Goal: Task Accomplishment & Management: Complete application form

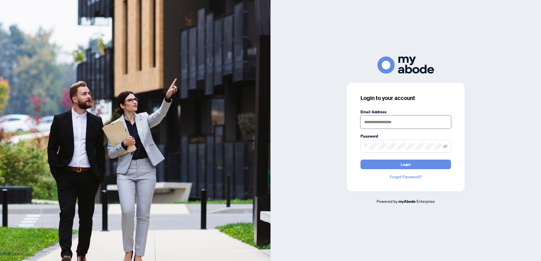
click at [370, 120] on input "text" at bounding box center [405, 122] width 91 height 13
type input "**********"
click at [397, 143] on span at bounding box center [405, 146] width 91 height 13
click at [360, 160] on button "Login" at bounding box center [405, 165] width 91 height 10
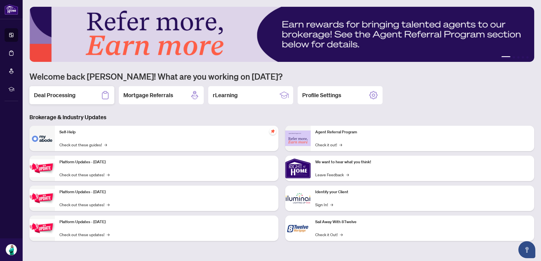
click at [95, 92] on div "Deal Processing" at bounding box center [71, 95] width 85 height 18
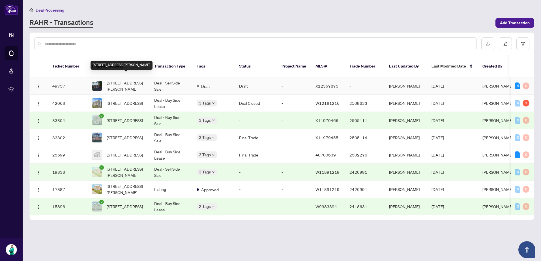
click at [122, 82] on span "[STREET_ADDRESS][PERSON_NAME]" at bounding box center [126, 86] width 38 height 12
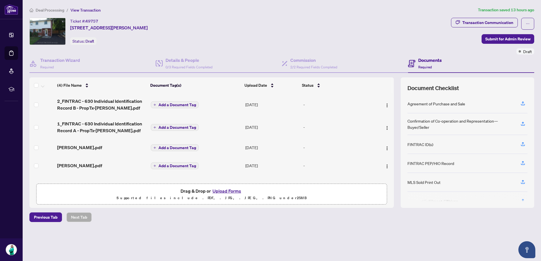
click at [172, 128] on span "Add a Document Tag" at bounding box center [177, 128] width 38 height 4
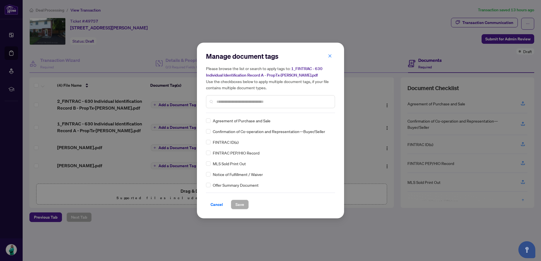
click at [230, 110] on div "Manage document tags Please browse the list or search to apply tags to: 1_FINTR…" at bounding box center [270, 82] width 129 height 61
click at [231, 99] on input "text" at bounding box center [273, 102] width 114 height 6
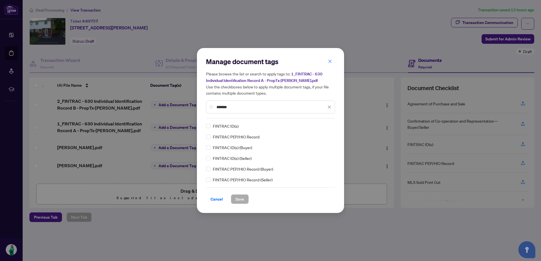
type input "*******"
click at [231, 128] on span "FINTRAC ID(s)" at bounding box center [226, 126] width 26 height 6
click at [235, 198] on span "Save" at bounding box center [239, 199] width 9 height 9
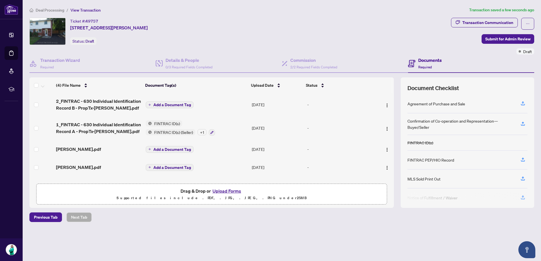
click at [203, 132] on div "+ 1" at bounding box center [201, 132] width 9 height 6
click at [157, 106] on span "Add a Document Tag" at bounding box center [172, 105] width 38 height 4
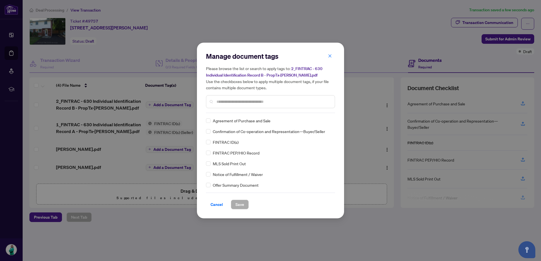
click at [210, 144] on div "FINTRAC ID(s)" at bounding box center [269, 142] width 126 height 6
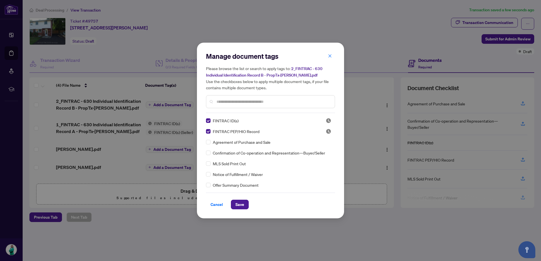
click at [244, 103] on input "text" at bounding box center [273, 102] width 114 height 6
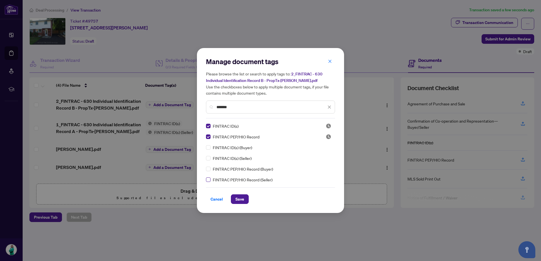
type input "*******"
click at [237, 198] on span "Save" at bounding box center [239, 199] width 9 height 9
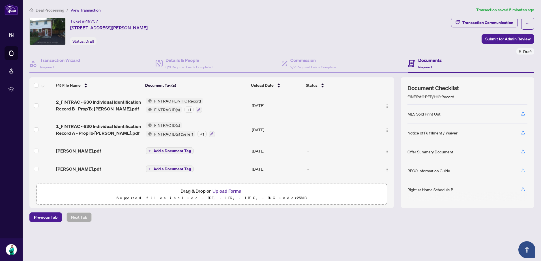
click at [524, 173] on span "button" at bounding box center [522, 170] width 5 height 9
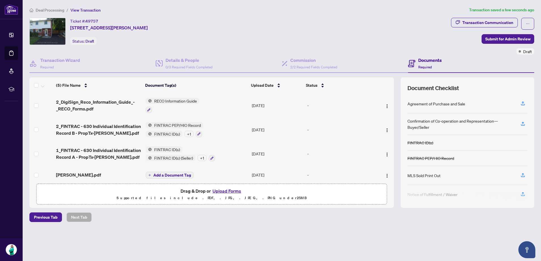
scroll to position [23, 0]
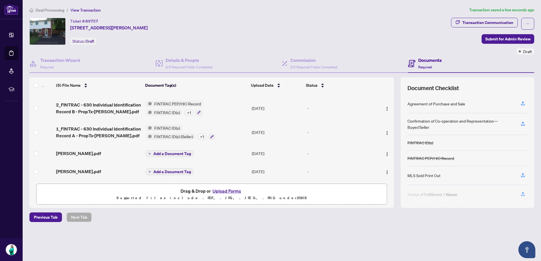
click at [172, 152] on span "Add a Document Tag" at bounding box center [172, 154] width 38 height 4
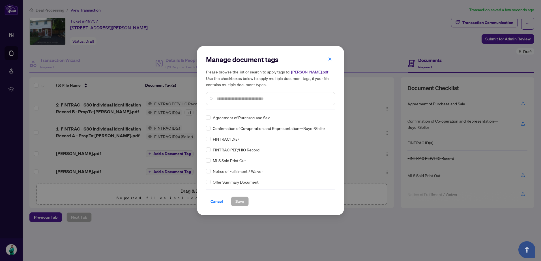
click at [228, 101] on input "text" at bounding box center [273, 99] width 114 height 6
type input "**"
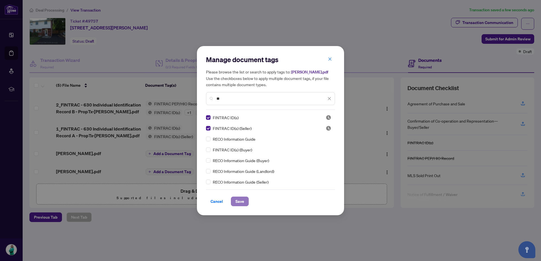
click at [238, 201] on span "Save" at bounding box center [239, 201] width 9 height 9
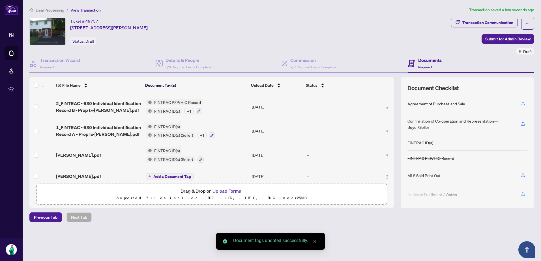
click at [172, 175] on span "Add a Document Tag" at bounding box center [172, 177] width 38 height 4
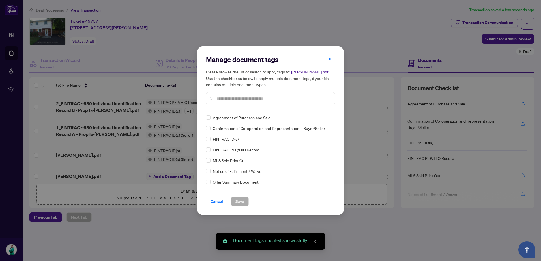
click at [223, 110] on div "Manage document tags Please browse the list or search to apply tags to: Manjide…" at bounding box center [270, 130] width 129 height 151
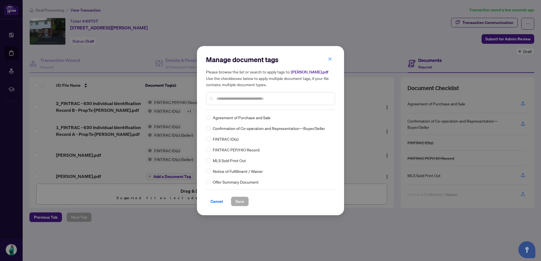
click at [225, 102] on div at bounding box center [270, 98] width 129 height 13
click at [226, 99] on input "text" at bounding box center [273, 99] width 114 height 6
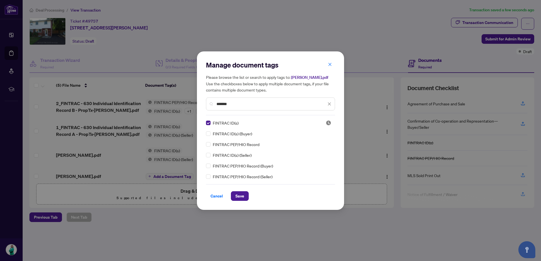
drag, startPoint x: 233, startPoint y: 102, endPoint x: 191, endPoint y: 107, distance: 42.4
click at [191, 107] on div "Manage document tags Please browse the list or search to apply tags to: Manjide…" at bounding box center [270, 130] width 541 height 261
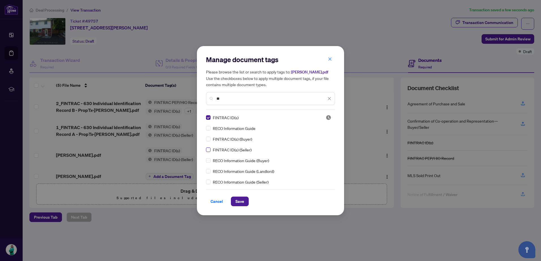
type input "**"
click at [235, 200] on span "Save" at bounding box center [239, 201] width 9 height 9
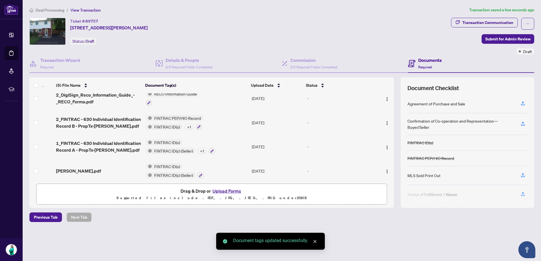
scroll to position [28, 0]
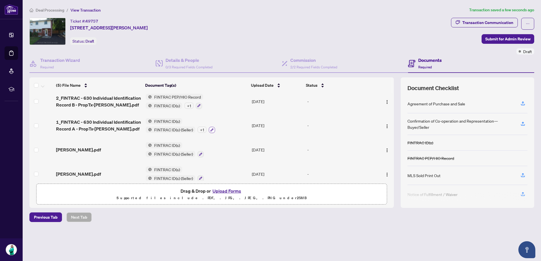
click at [210, 128] on icon "button" at bounding box center [211, 129] width 3 height 3
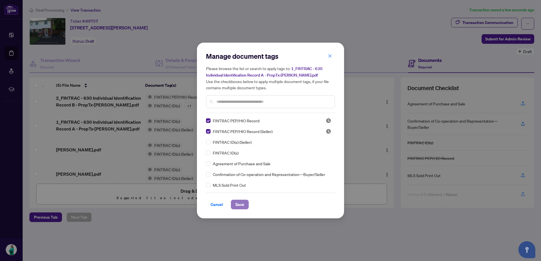
click at [242, 206] on button "Save" at bounding box center [240, 205] width 18 height 10
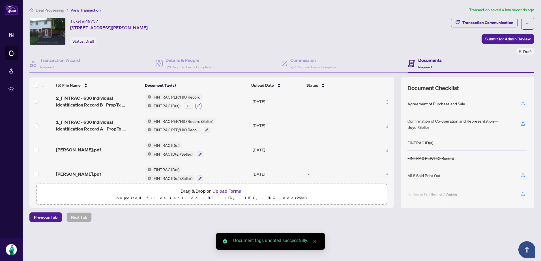
click at [199, 106] on icon "button" at bounding box center [198, 105] width 3 height 3
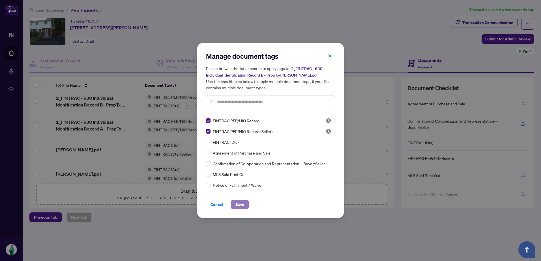
click at [240, 206] on span "Save" at bounding box center [239, 204] width 9 height 9
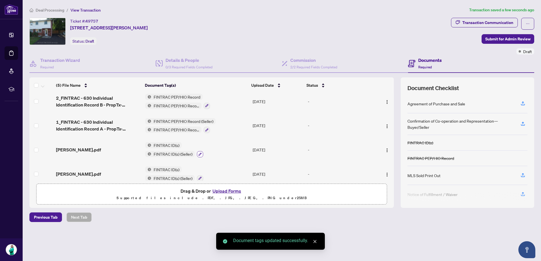
click at [201, 153] on icon "button" at bounding box center [199, 154] width 3 height 3
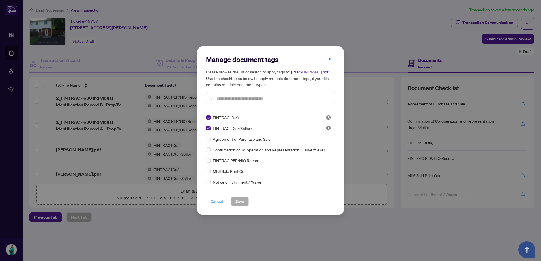
click at [219, 201] on span "Cancel" at bounding box center [216, 201] width 12 height 9
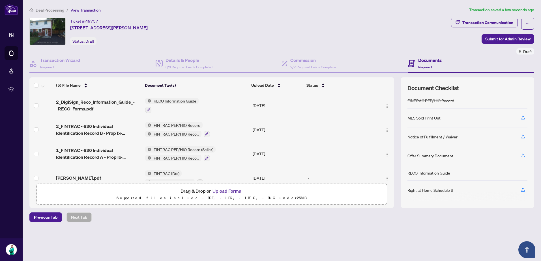
scroll to position [58, 0]
click at [526, 191] on button "button" at bounding box center [522, 190] width 9 height 10
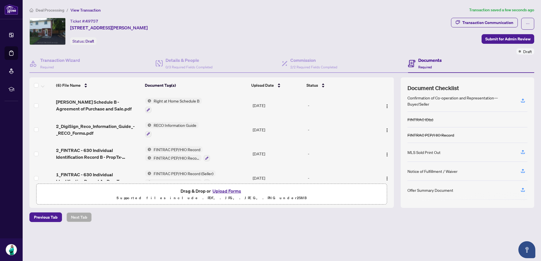
scroll to position [55, 0]
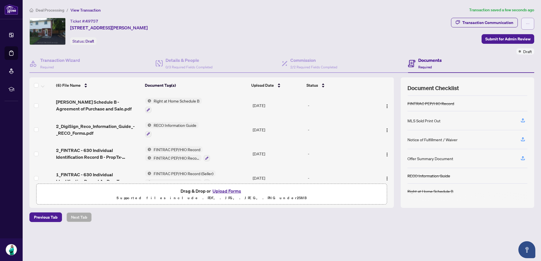
click at [525, 25] on button "button" at bounding box center [527, 24] width 13 height 12
click at [223, 41] on div "Ticket #: 49757 [STREET_ADDRESS][PERSON_NAME] Status: Draft" at bounding box center [238, 31] width 419 height 27
click at [385, 106] on img "button" at bounding box center [387, 106] width 5 height 5
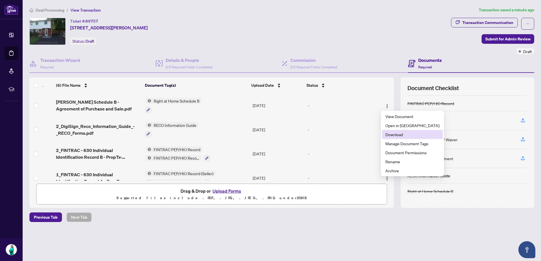
click at [393, 135] on span "Download" at bounding box center [412, 135] width 54 height 6
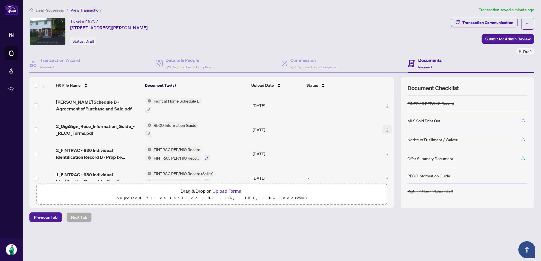
click at [385, 129] on img "button" at bounding box center [387, 130] width 5 height 5
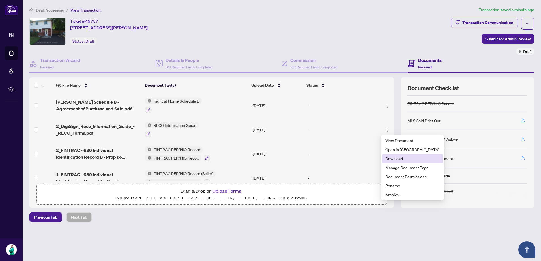
click at [397, 156] on span "Download" at bounding box center [412, 159] width 54 height 6
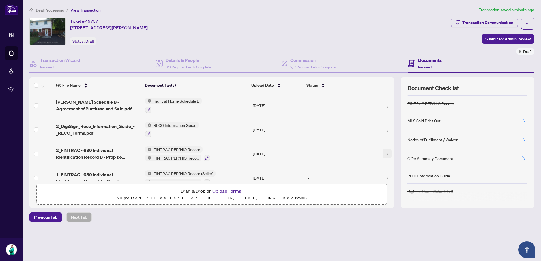
click at [385, 153] on img "button" at bounding box center [387, 154] width 5 height 5
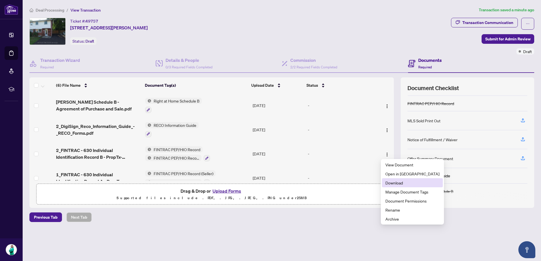
click at [394, 184] on span "Download" at bounding box center [412, 183] width 54 height 6
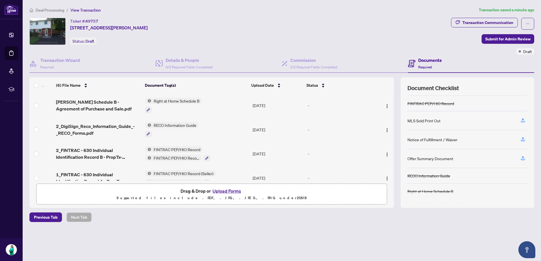
drag, startPoint x: 394, startPoint y: 138, endPoint x: 395, endPoint y: 150, distance: 12.0
click at [395, 150] on div "(6) File Name Document Tag(s) Upload Date Status [PERSON_NAME] Schedule B - Agr…" at bounding box center [281, 142] width 505 height 131
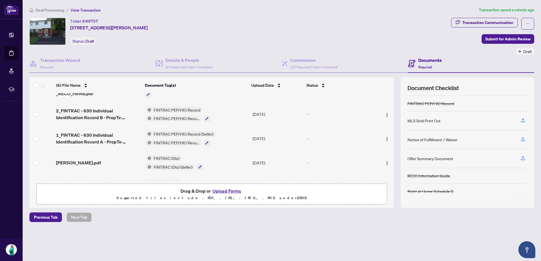
scroll to position [45, 0]
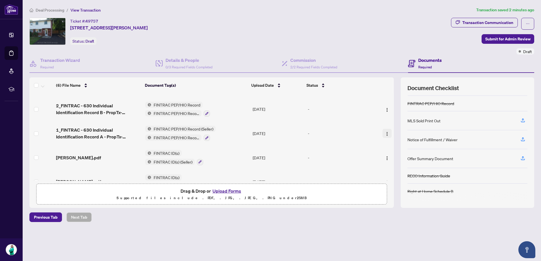
click at [385, 133] on img "button" at bounding box center [387, 134] width 5 height 5
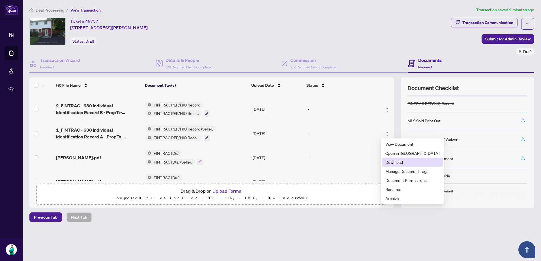
click at [392, 163] on span "Download" at bounding box center [412, 162] width 54 height 6
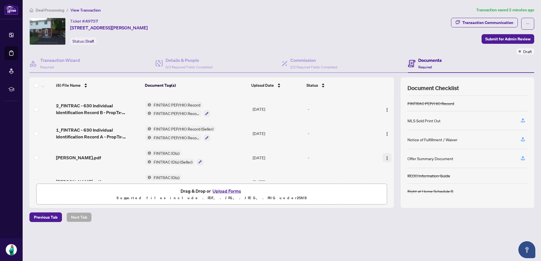
click at [385, 157] on img "button" at bounding box center [387, 158] width 5 height 5
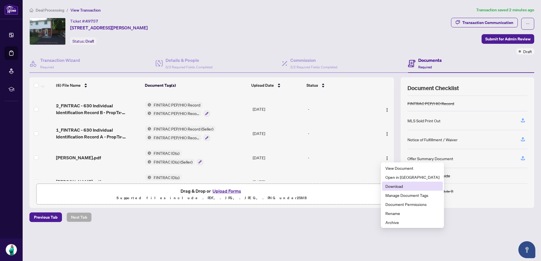
click at [400, 188] on span "Download" at bounding box center [412, 186] width 54 height 6
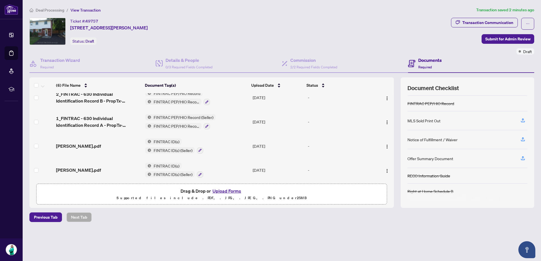
scroll to position [59, 0]
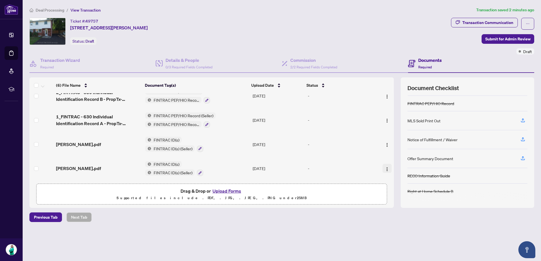
click at [386, 167] on img "button" at bounding box center [387, 169] width 5 height 5
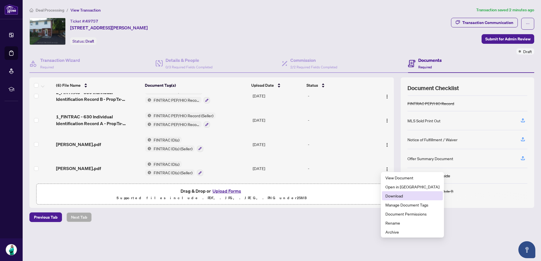
click at [395, 198] on span "Download" at bounding box center [412, 196] width 54 height 6
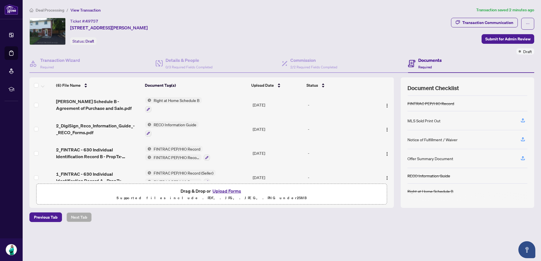
scroll to position [0, 0]
click at [266, 223] on div "Deal Processing / View Transaction Transaction saved 2 minutes ago Ticket #: 49…" at bounding box center [281, 124] width 509 height 235
click at [54, 11] on span "Deal Processing" at bounding box center [50, 10] width 29 height 5
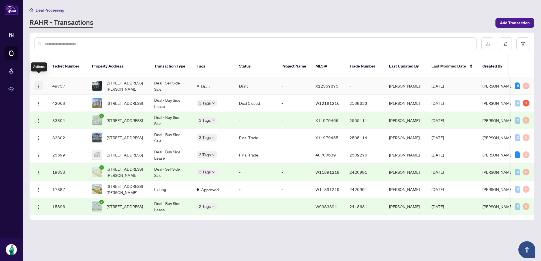
click at [39, 83] on span "button" at bounding box center [38, 86] width 5 height 6
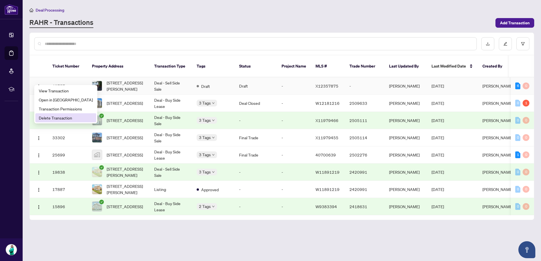
click at [64, 121] on span "Delete Transaction" at bounding box center [66, 118] width 54 height 6
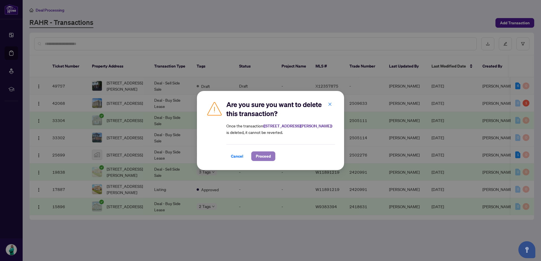
click at [258, 154] on span "Proceed" at bounding box center [263, 156] width 15 height 9
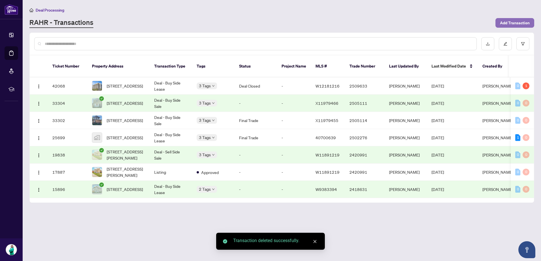
click at [508, 24] on span "Add Transaction" at bounding box center [515, 22] width 30 height 9
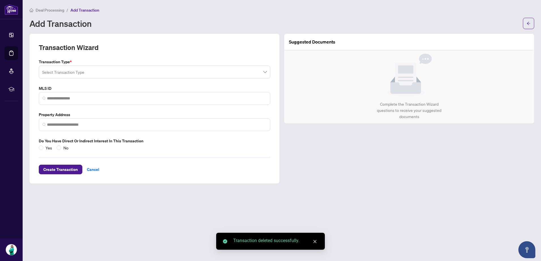
click at [68, 71] on input "search" at bounding box center [151, 73] width 219 height 12
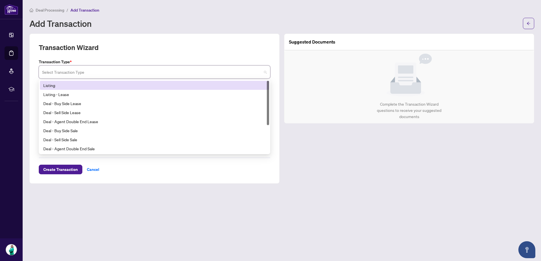
click at [66, 87] on div "Listing" at bounding box center [154, 85] width 222 height 6
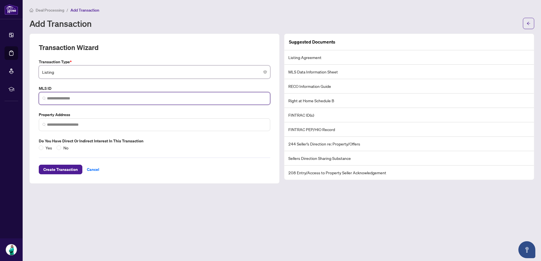
click at [66, 96] on input "search" at bounding box center [156, 99] width 219 height 6
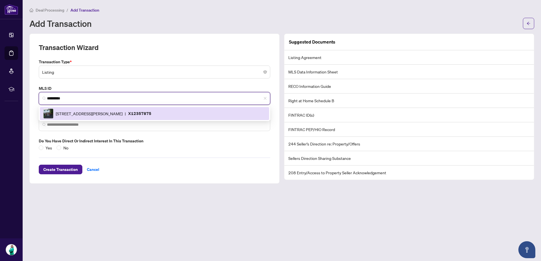
click at [77, 108] on div "[STREET_ADDRESS][PERSON_NAME] | X12357875" at bounding box center [154, 113] width 229 height 13
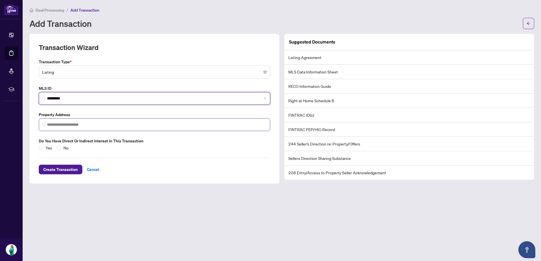
click at [72, 129] on span at bounding box center [154, 125] width 231 height 13
type input "*********"
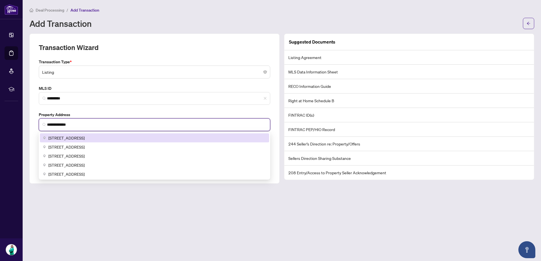
click at [137, 141] on div "[STREET_ADDRESS]" at bounding box center [154, 138] width 222 height 6
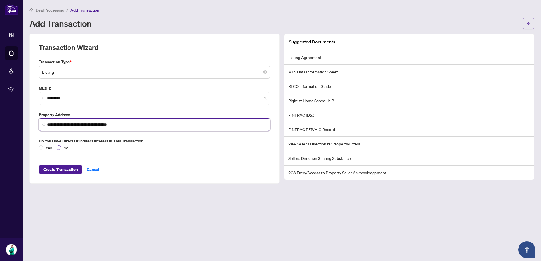
type input "**********"
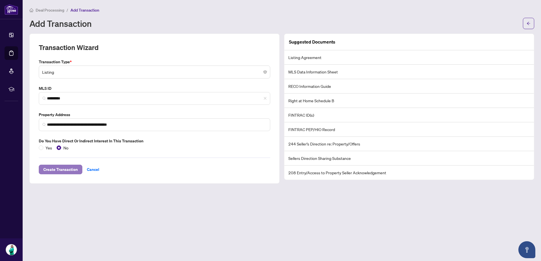
click at [64, 170] on span "Create Transaction" at bounding box center [60, 169] width 35 height 9
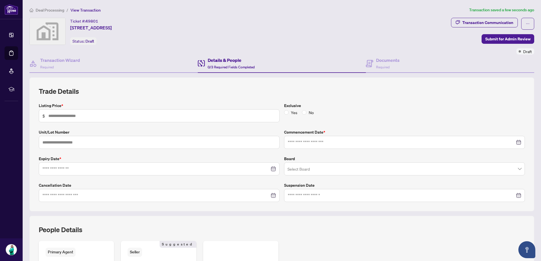
click at [160, 111] on span "$" at bounding box center [159, 115] width 241 height 13
click at [156, 115] on input "text" at bounding box center [161, 116] width 227 height 6
click at [271, 170] on div at bounding box center [158, 169] width 233 height 6
type input "*******"
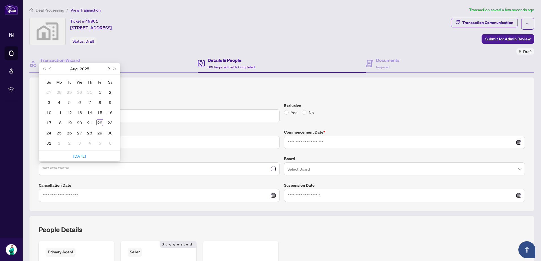
click at [110, 69] on button "Next month (PageDown)" at bounding box center [108, 68] width 6 height 11
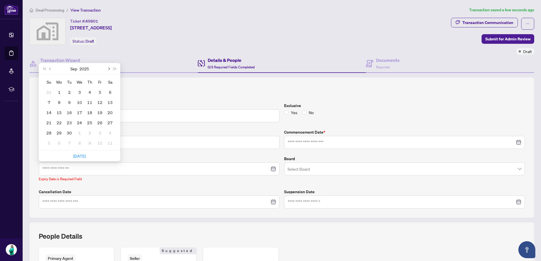
click at [110, 69] on button "Next month (PageDown)" at bounding box center [108, 68] width 6 height 11
type input "**********"
click at [102, 136] on div "28" at bounding box center [99, 133] width 7 height 7
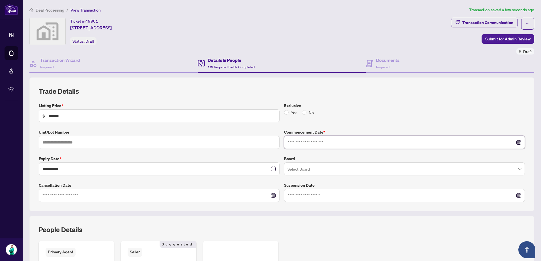
click at [318, 145] on input at bounding box center [401, 142] width 227 height 6
type input "**********"
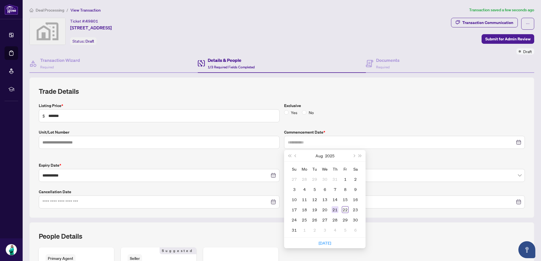
click at [335, 207] on div "21" at bounding box center [334, 209] width 7 height 7
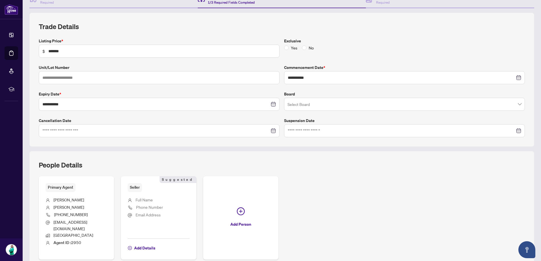
scroll to position [107, 0]
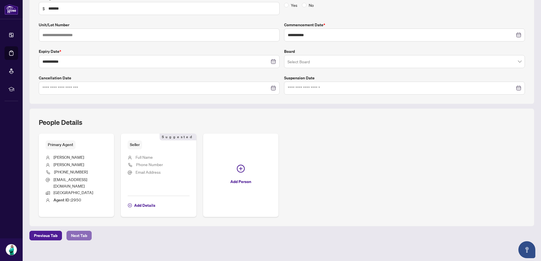
click at [75, 231] on span "Next Tab" at bounding box center [79, 235] width 16 height 9
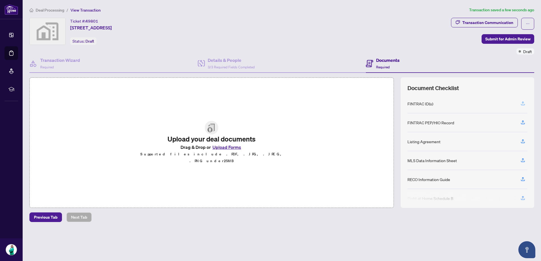
click at [524, 103] on icon "button" at bounding box center [522, 103] width 5 height 5
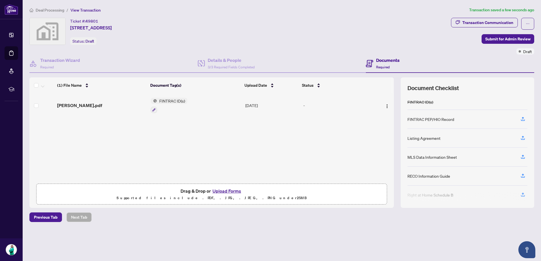
click at [226, 192] on button "Upload Forms" at bounding box center [227, 191] width 32 height 7
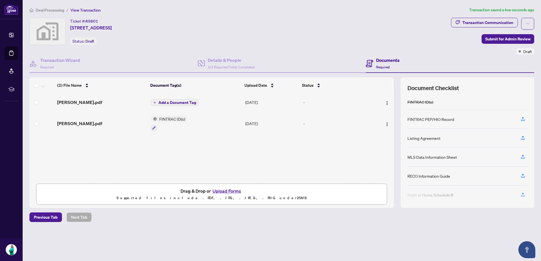
click at [225, 192] on button "Upload Forms" at bounding box center [227, 191] width 32 height 7
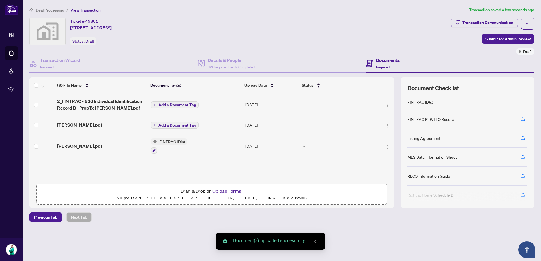
click at [228, 191] on button "Upload Forms" at bounding box center [227, 191] width 32 height 7
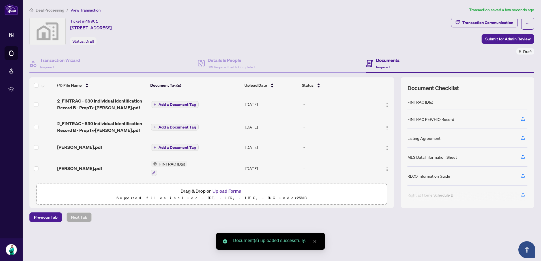
scroll to position [2, 0]
click at [173, 106] on button "Add a Document Tag" at bounding box center [175, 104] width 48 height 7
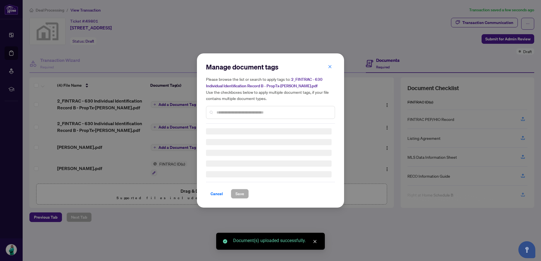
click at [226, 109] on div "Manage document tags Please browse the list or search to apply tags to: 2_FINTR…" at bounding box center [270, 93] width 129 height 61
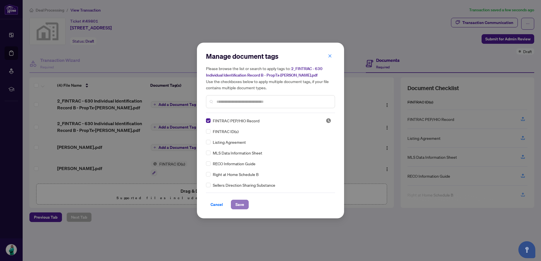
click at [242, 206] on span "Save" at bounding box center [239, 204] width 9 height 9
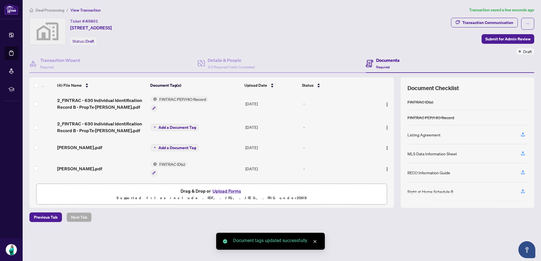
click at [171, 127] on span "Add a Document Tag" at bounding box center [177, 128] width 38 height 4
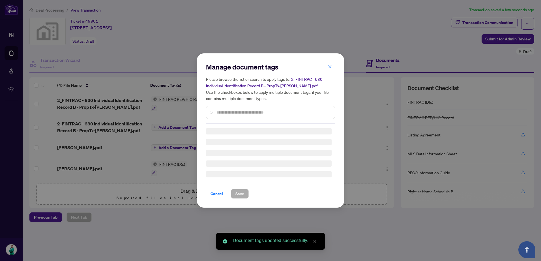
click at [221, 110] on input "text" at bounding box center [273, 112] width 114 height 6
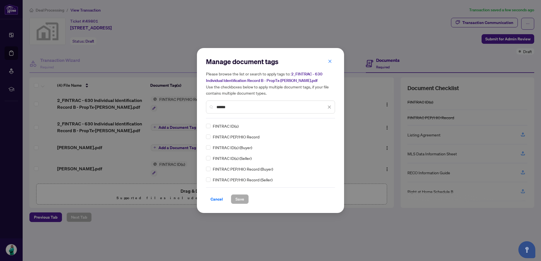
type input "******"
click at [233, 195] on button "Save" at bounding box center [240, 200] width 18 height 10
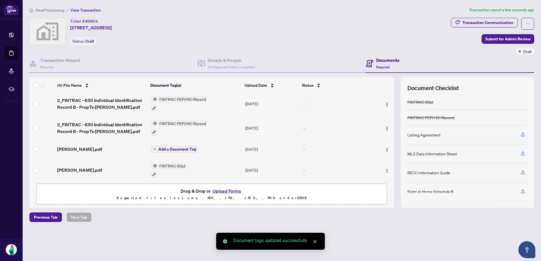
click at [188, 152] on button "Add a Document Tag" at bounding box center [175, 149] width 48 height 7
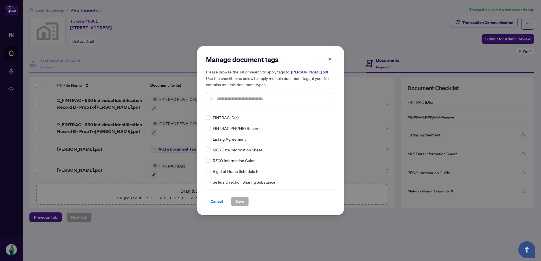
click at [222, 113] on div "Manage document tags Please browse the list or search to apply tags to: [PERSON…" at bounding box center [270, 130] width 129 height 151
click at [238, 203] on span "Save" at bounding box center [239, 201] width 9 height 9
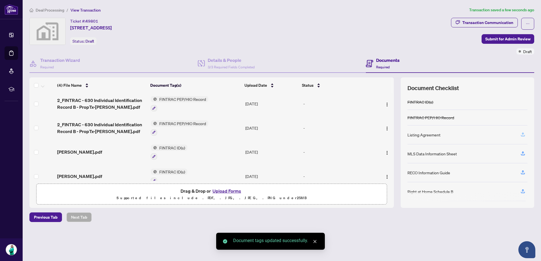
click at [523, 134] on icon "button" at bounding box center [522, 134] width 5 height 5
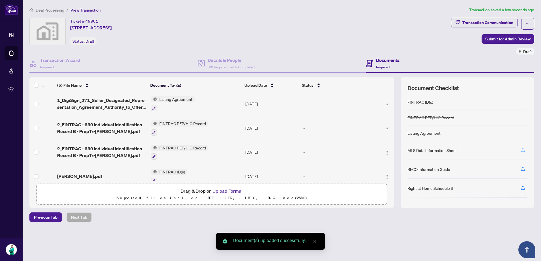
click at [522, 152] on span "button" at bounding box center [522, 150] width 5 height 9
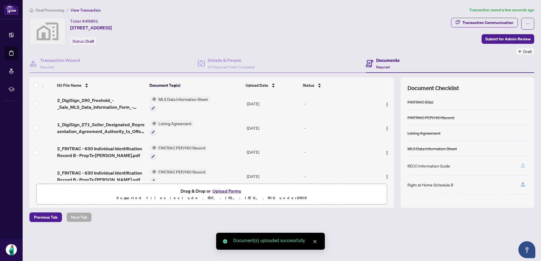
click at [520, 167] on icon "button" at bounding box center [522, 165] width 5 height 5
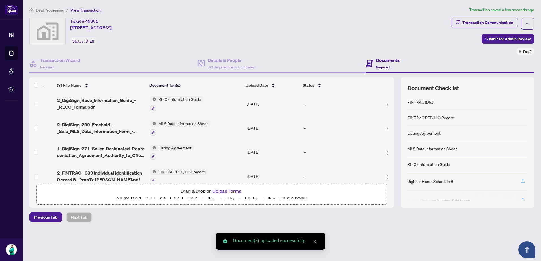
click at [522, 182] on icon "button" at bounding box center [523, 182] width 4 height 1
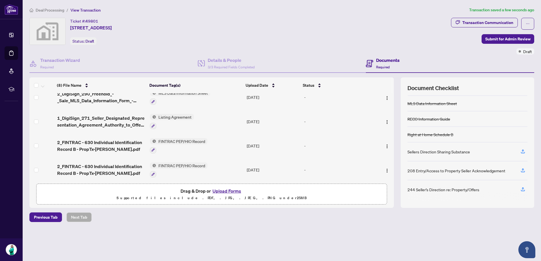
scroll to position [0, 0]
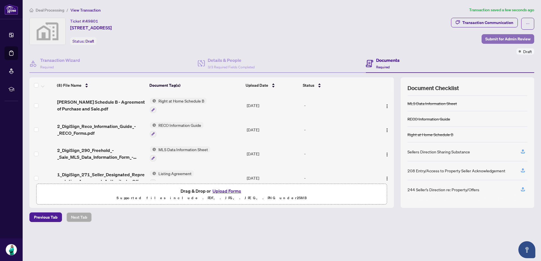
click at [507, 39] on span "Submit for Admin Review" at bounding box center [507, 39] width 45 height 9
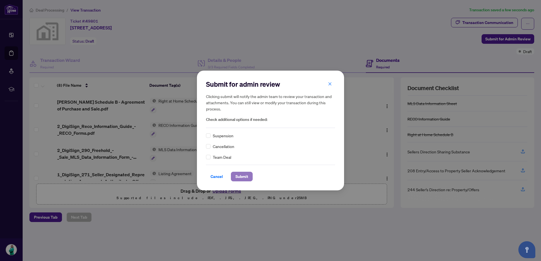
click at [241, 178] on span "Submit" at bounding box center [241, 176] width 13 height 9
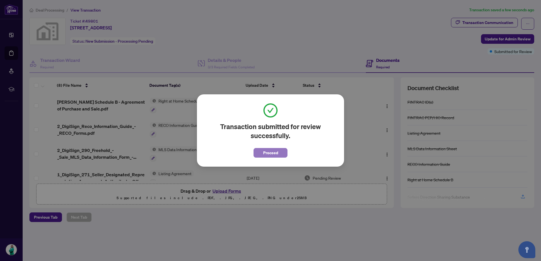
click at [263, 152] on button "Proceed" at bounding box center [270, 153] width 34 height 10
